Goal: Register for event/course

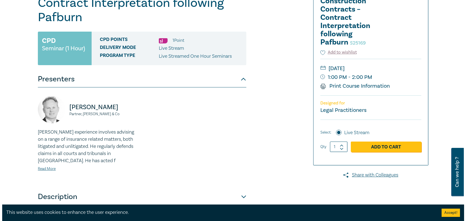
scroll to position [137, 0]
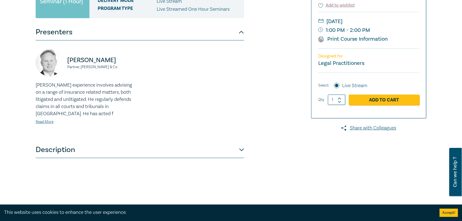
click at [256, 98] on icon at bounding box center [340, 98] width 4 height 2
type input "2"
click at [256, 102] on link "Add to Cart" at bounding box center [384, 99] width 70 height 10
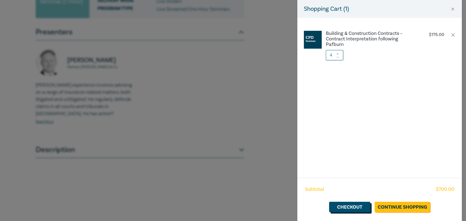
click at [256, 204] on link "Checkout" at bounding box center [349, 206] width 41 height 10
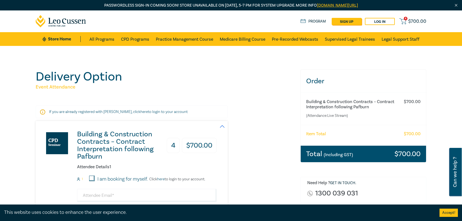
click at [172, 146] on h3 "4" at bounding box center [173, 145] width 13 height 15
click at [256, 19] on span "4" at bounding box center [406, 19] width 4 height 4
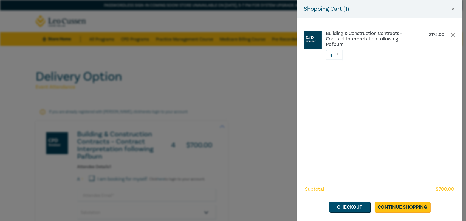
click at [256, 56] on icon at bounding box center [338, 57] width 4 height 2
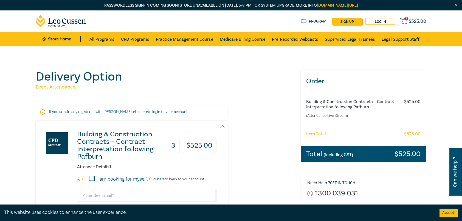
click at [414, 21] on span "$ 525.00" at bounding box center [418, 21] width 18 height 6
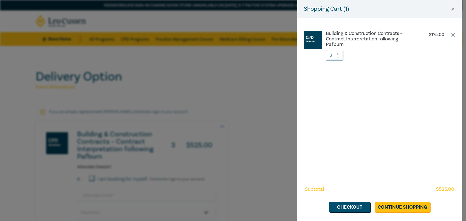
click at [336, 56] on icon at bounding box center [338, 57] width 4 height 2
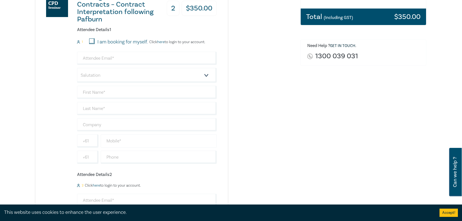
scroll to position [137, 0]
click at [123, 60] on input "email" at bounding box center [147, 57] width 140 height 13
type input "[PERSON_NAME][EMAIL_ADDRESS][DOMAIN_NAME]"
type input "Athanasios"
type input "Kimonides"
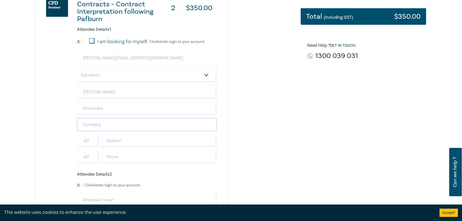
type input "Brixton Legal"
click at [264, 119] on div "Building & Construction Contracts – Contract Interpretation following Pafburn 2…" at bounding box center [165, 151] width 258 height 334
click at [150, 141] on input "text" at bounding box center [159, 140] width 116 height 13
click at [290, 123] on div "Building & Construction Contracts – Contract Interpretation following Pafburn 2…" at bounding box center [165, 151] width 258 height 334
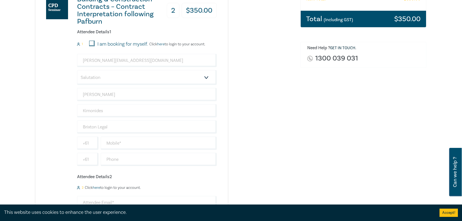
scroll to position [110, 0]
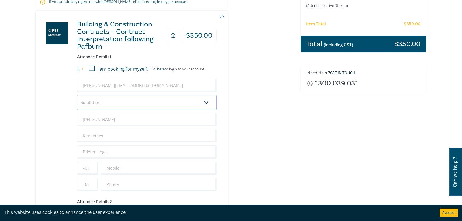
click at [158, 104] on select "Salutation Mr. Mrs. Ms. Miss Dr. Prof. Other" at bounding box center [147, 102] width 140 height 15
select select "Mr."
click at [77, 95] on select "Salutation Mr. Mrs. Ms. Miss Dr. Prof. Other" at bounding box center [147, 102] width 140 height 15
click at [276, 124] on div "Building & Construction Contracts – Contract Interpretation following Pafburn 2…" at bounding box center [165, 178] width 258 height 334
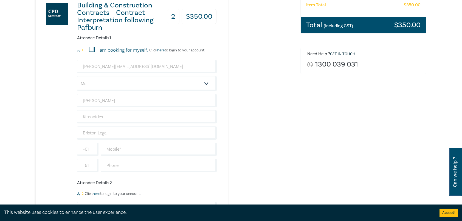
scroll to position [192, 0]
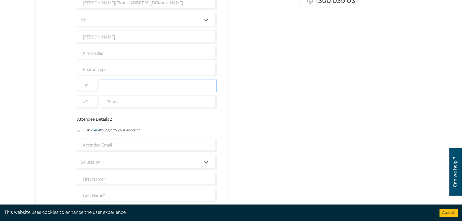
click at [124, 84] on input "text" at bounding box center [159, 85] width 116 height 13
paste input "0479192167"
type input "0479192167"
click at [242, 100] on div "Building & Construction Contracts – Contract Interpretation following Pafburn 2…" at bounding box center [165, 96] width 258 height 334
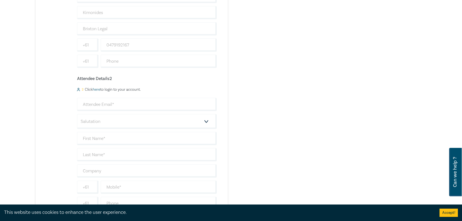
scroll to position [247, 0]
click at [113, 89] on input "email" at bounding box center [147, 89] width 140 height 13
type input "erick@brixtonlegal.com.au"
click at [292, 86] on div "Building & Construction Contracts – Contract Interpretation following Pafburn 2…" at bounding box center [165, 41] width 258 height 334
click at [199, 107] on select "Salutation Mr. Mrs. Ms. Miss Dr. Prof. Other" at bounding box center [147, 107] width 140 height 15
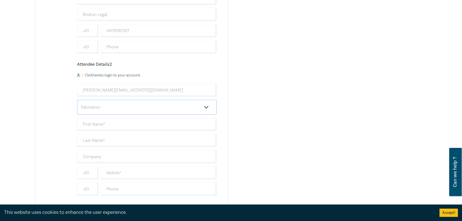
select select "Mr."
click at [77, 100] on select "Salutation Mr. Mrs. Ms. Miss Dr. Prof. Other" at bounding box center [147, 107] width 140 height 15
click at [105, 124] on input "text" at bounding box center [147, 123] width 140 height 13
type input "Eric"
type input "Karabardak"
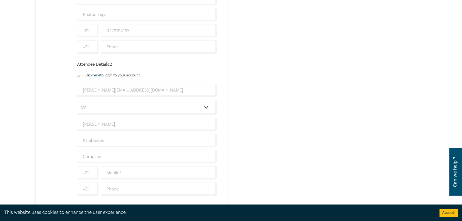
click at [352, 136] on div "Order Building & Construction Contracts – Contract Interpretation following Paf…" at bounding box center [363, 36] width 132 height 427
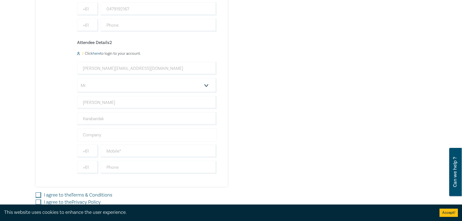
scroll to position [274, 0]
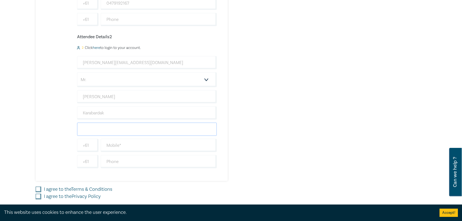
click at [165, 128] on input "text" at bounding box center [147, 128] width 140 height 13
type input "Brixton Legal"
click at [314, 137] on div "Order Building & Construction Contracts – Contract Interpretation following Paf…" at bounding box center [363, 8] width 132 height 427
click at [142, 144] on input "text" at bounding box center [159, 145] width 116 height 13
paste input "0477 121 889"
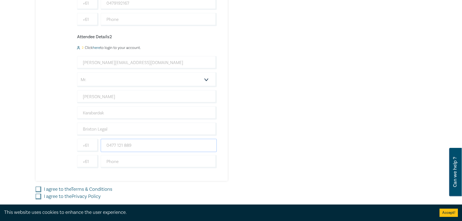
type input "0477 121 889"
click at [306, 138] on div "Order Building & Construction Contracts – Contract Interpretation following Paf…" at bounding box center [363, 8] width 132 height 427
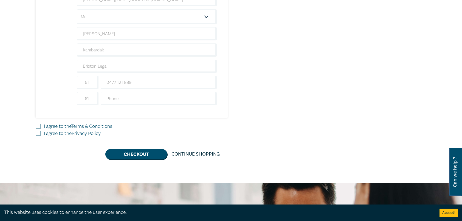
scroll to position [357, 0]
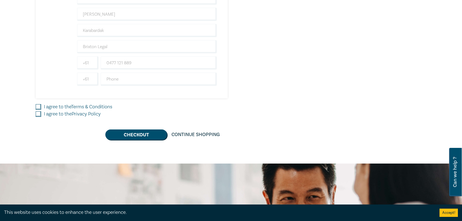
click at [39, 107] on input "I agree to the Terms & Conditions" at bounding box center [38, 106] width 5 height 5
checkbox input "true"
click at [38, 113] on input "I agree to the Privacy Policy" at bounding box center [38, 113] width 5 height 5
checkbox input "true"
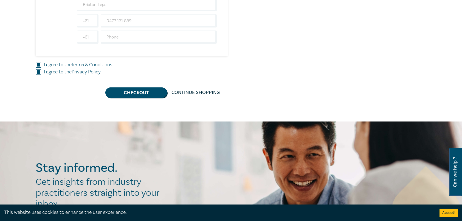
scroll to position [411, 0]
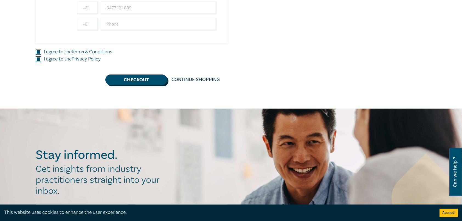
click at [147, 80] on button "Checkout" at bounding box center [136, 79] width 62 height 10
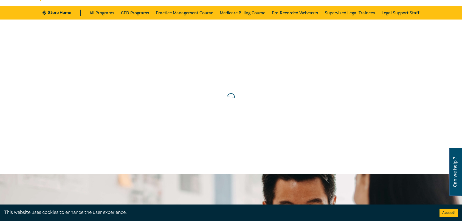
scroll to position [0, 0]
